Goal: Information Seeking & Learning: Learn about a topic

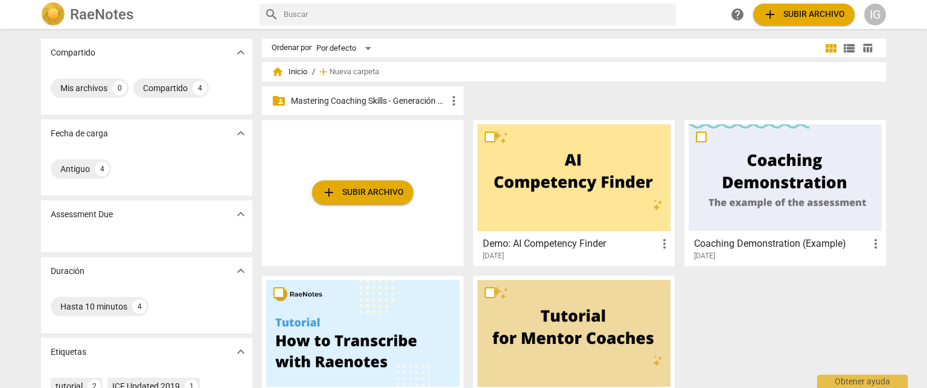
drag, startPoint x: 413, startPoint y: 95, endPoint x: 406, endPoint y: 101, distance: 8.6
click at [413, 95] on p "Mastering Coaching Skills - Generación 31" at bounding box center [369, 101] width 156 height 13
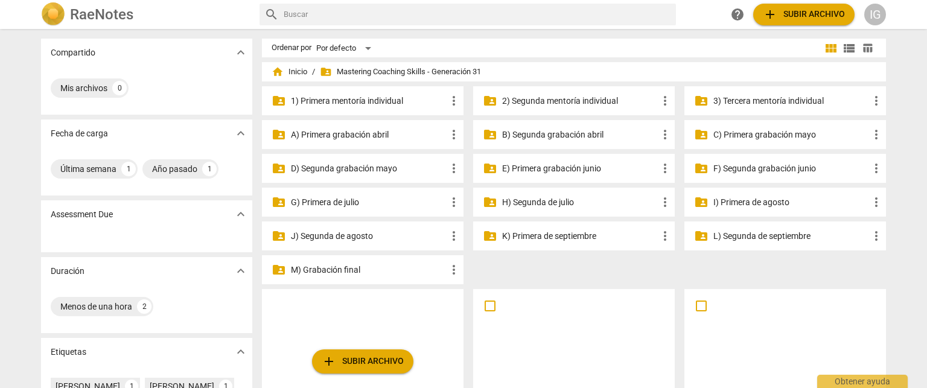
click at [574, 198] on p "H) Segunda de julio" at bounding box center [580, 202] width 156 height 13
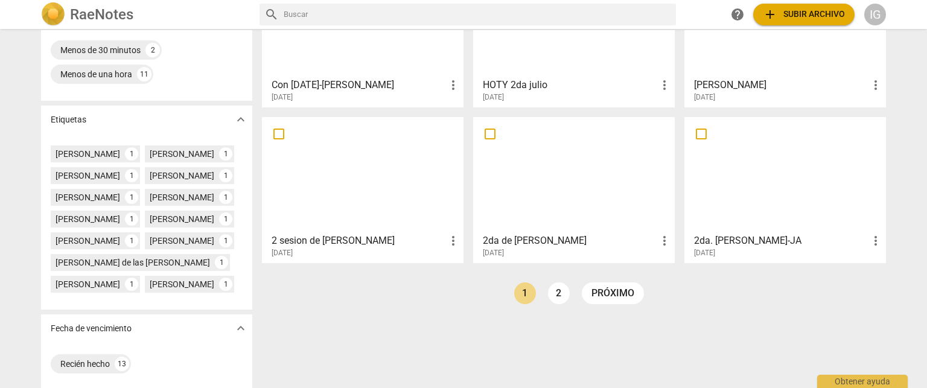
scroll to position [302, 0]
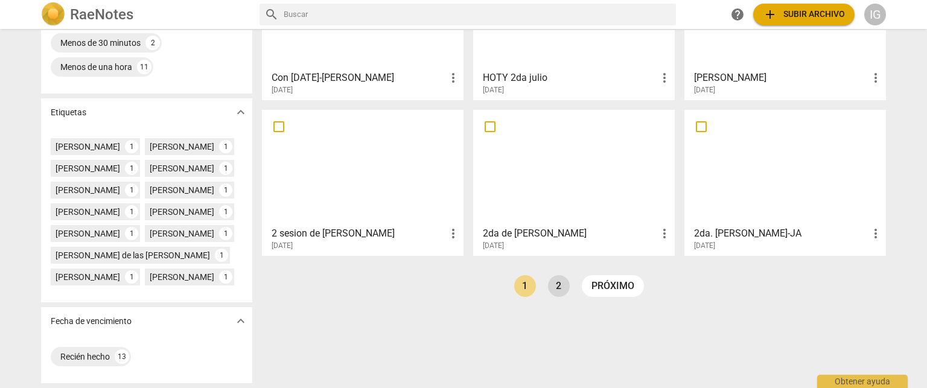
click at [556, 275] on link "2" at bounding box center [559, 286] width 22 height 22
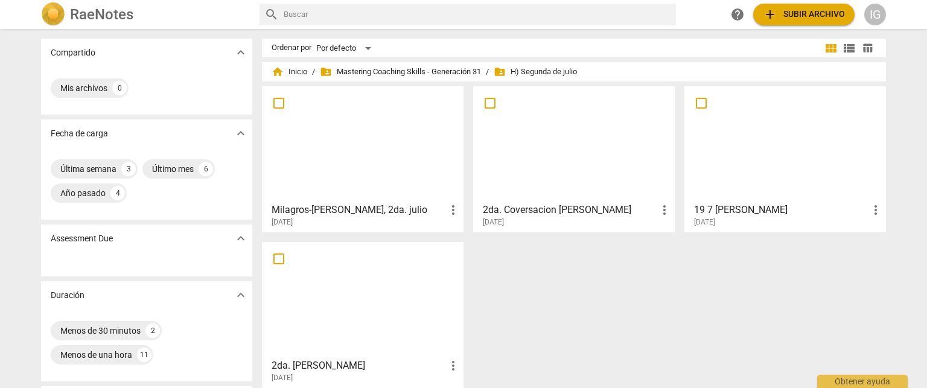
scroll to position [60, 0]
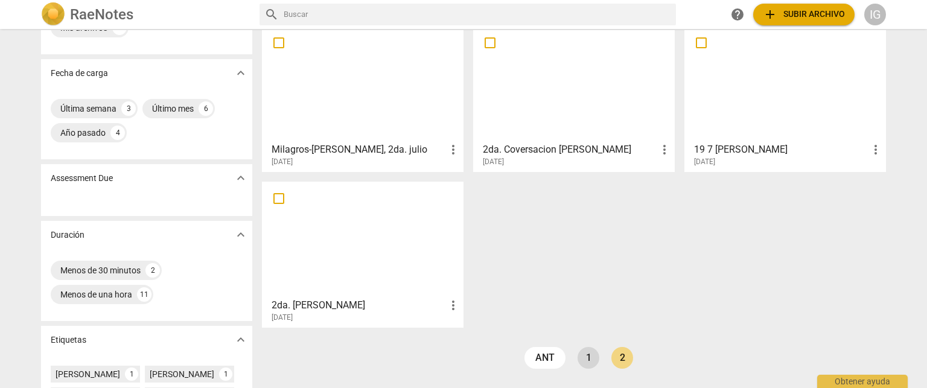
click at [591, 355] on link "1" at bounding box center [588, 358] width 22 height 22
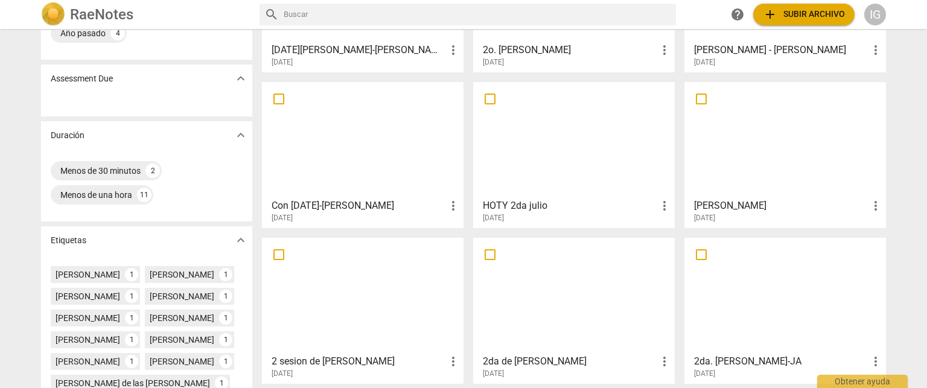
scroll to position [181, 0]
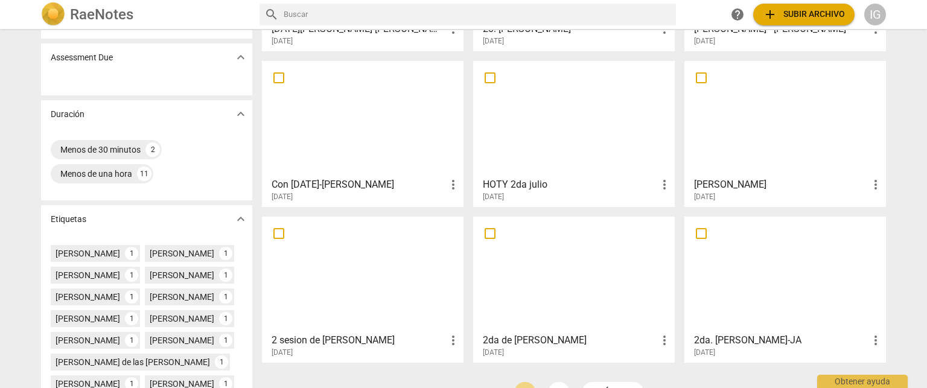
click at [719, 137] on div at bounding box center [784, 118] width 193 height 107
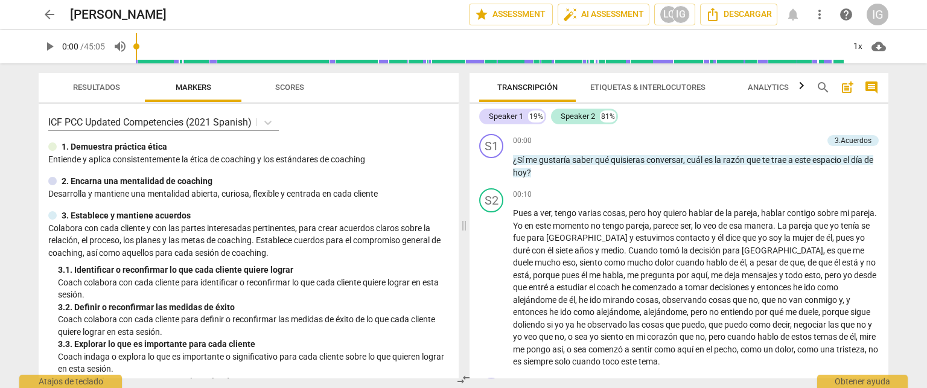
click at [50, 49] on span "play_arrow" at bounding box center [49, 46] width 14 height 14
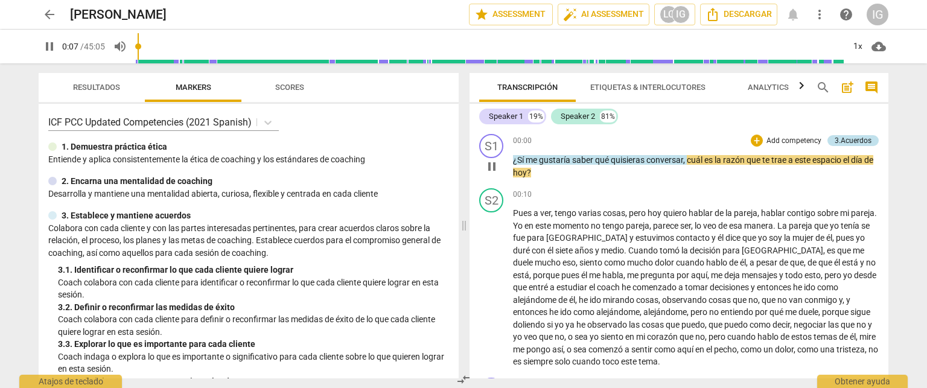
click at [847, 138] on div "3.Acuerdos" at bounding box center [852, 140] width 37 height 11
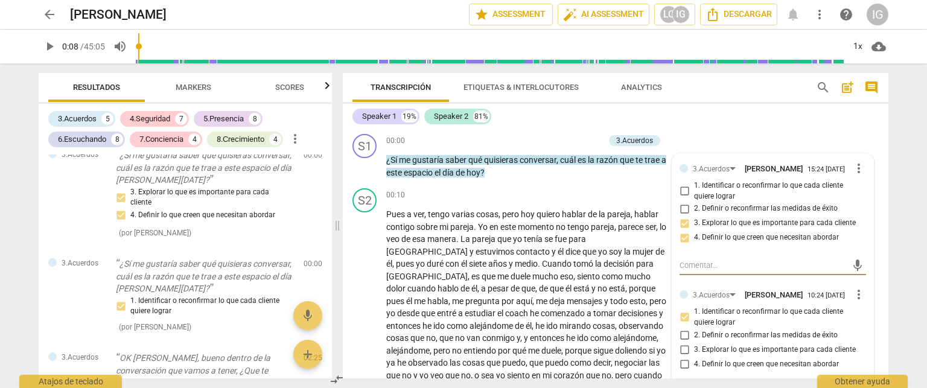
click at [49, 50] on span "play_arrow" at bounding box center [49, 46] width 14 height 14
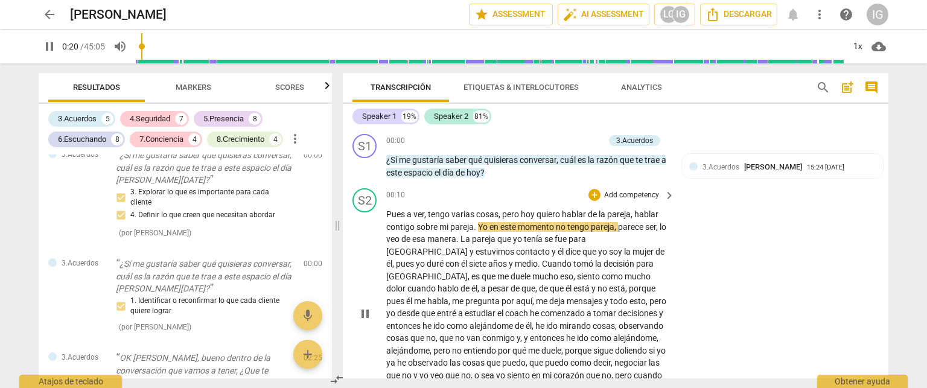
click at [368, 316] on span "pause" at bounding box center [365, 313] width 14 height 14
click at [46, 44] on span "play_arrow" at bounding box center [49, 46] width 14 height 14
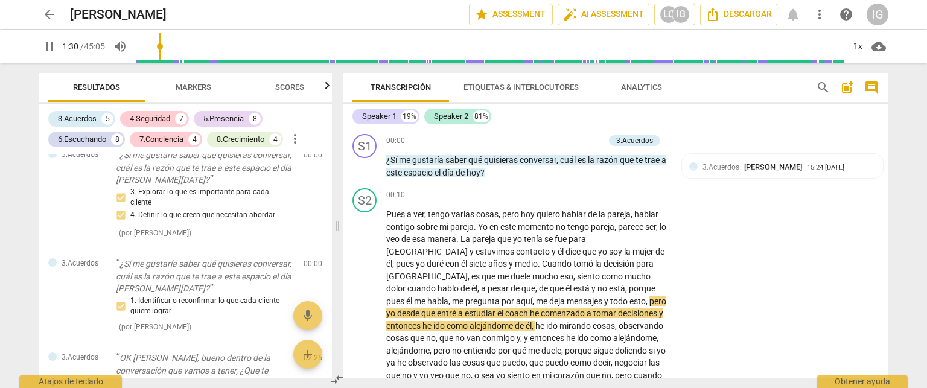
click at [46, 44] on span "pause" at bounding box center [49, 46] width 14 height 14
type input "91"
